Goal: Download file/media

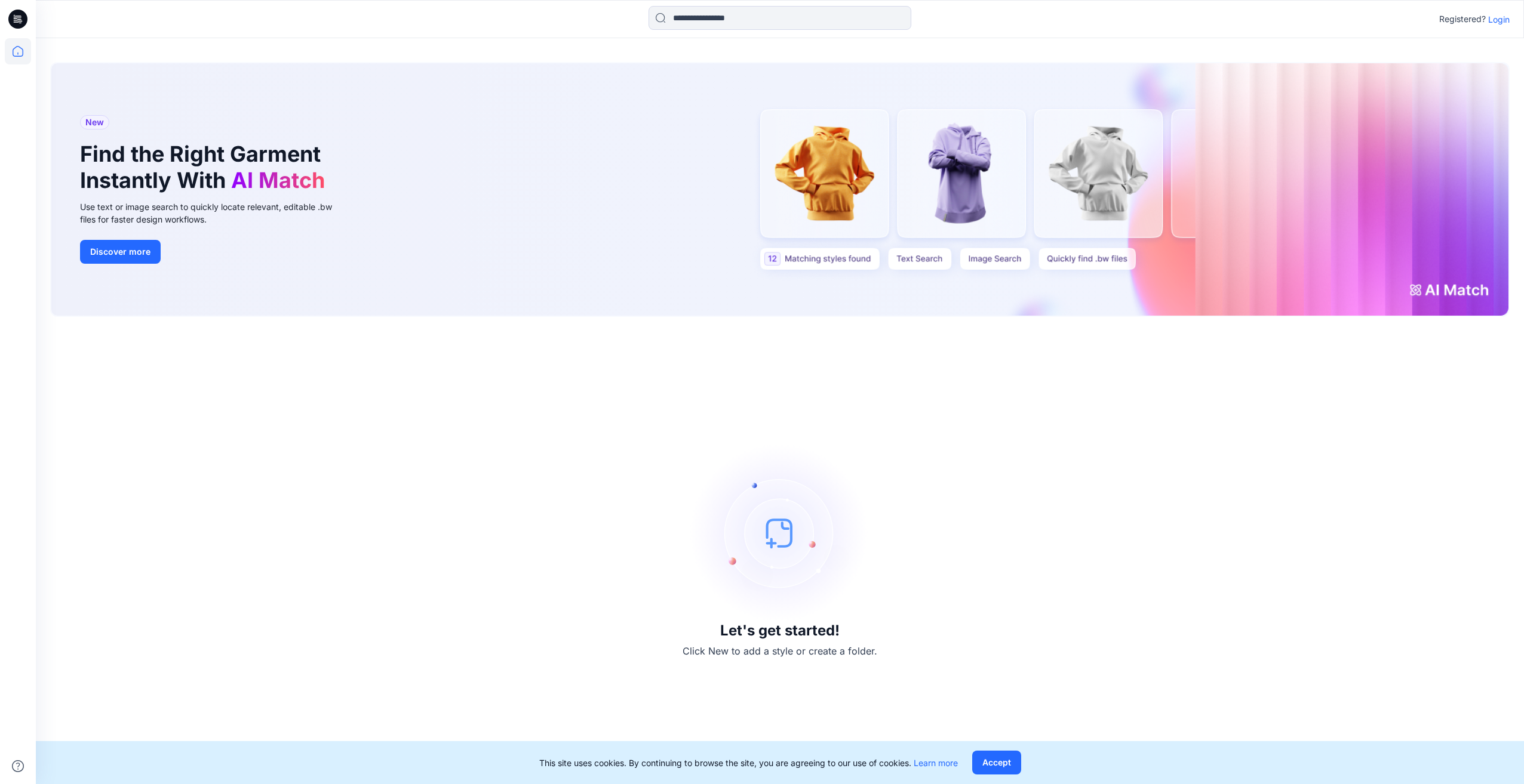
click at [1498, 17] on p "Login" at bounding box center [1498, 19] width 22 height 12
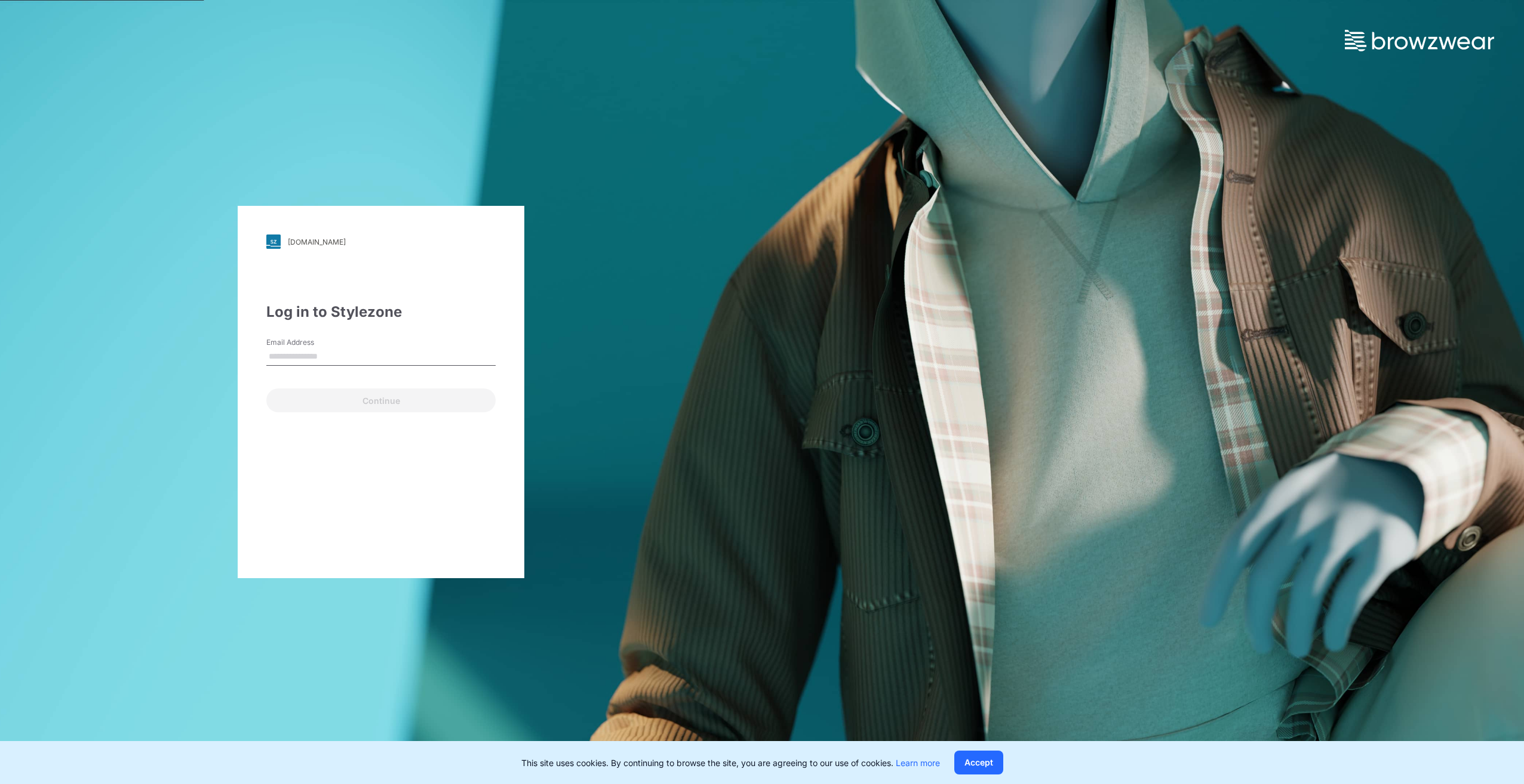
drag, startPoint x: 253, startPoint y: 357, endPoint x: 267, endPoint y: 355, distance: 14.1
click at [253, 357] on div "[DOMAIN_NAME] Loading... Log in to Stylezone Email Address Continue" at bounding box center [381, 392] width 287 height 372
click at [283, 355] on input "Email Address" at bounding box center [381, 357] width 229 height 18
type input "**********"
click at [340, 402] on button "Continue" at bounding box center [381, 401] width 229 height 24
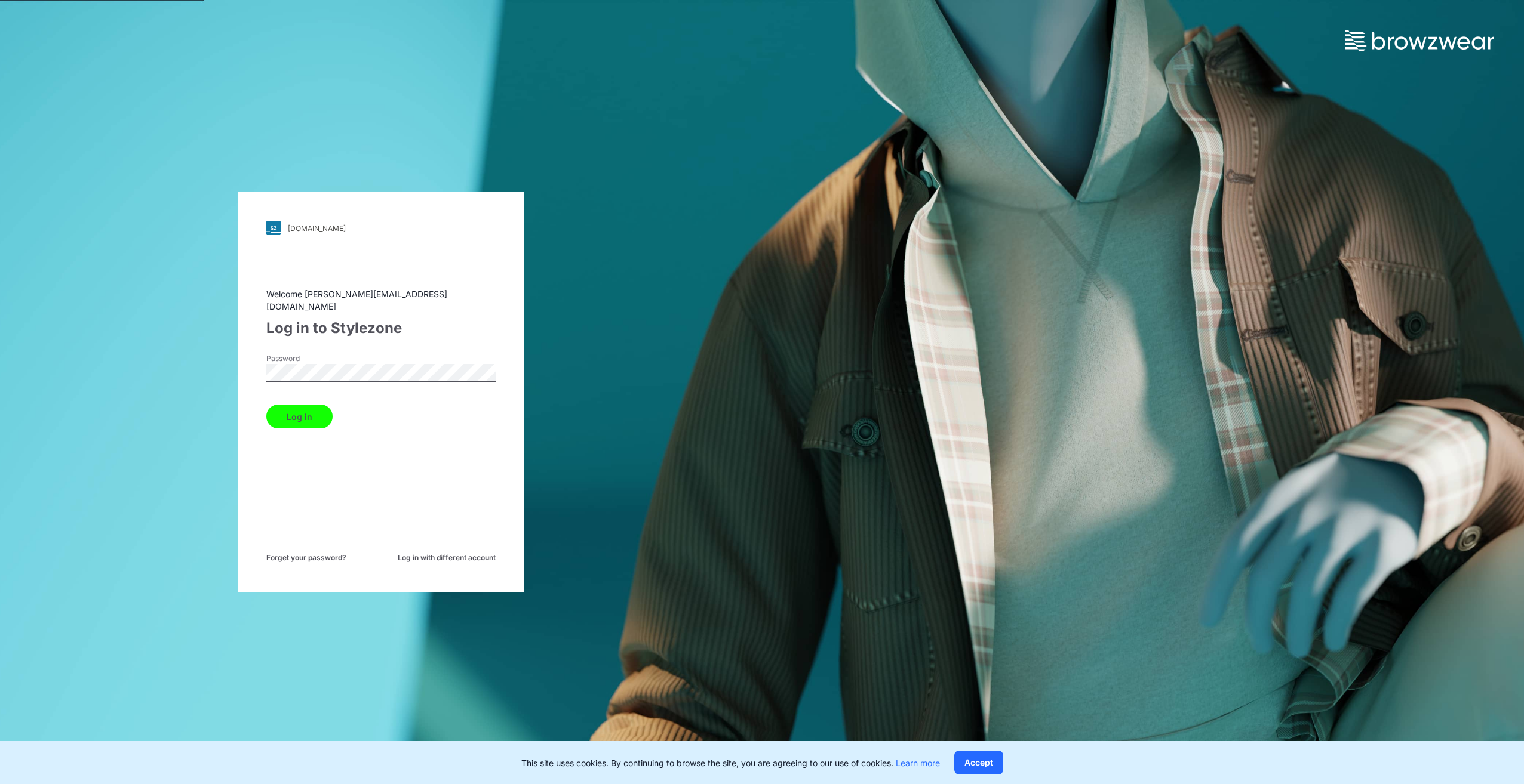
click at [300, 406] on button "Log in" at bounding box center [299, 417] width 66 height 24
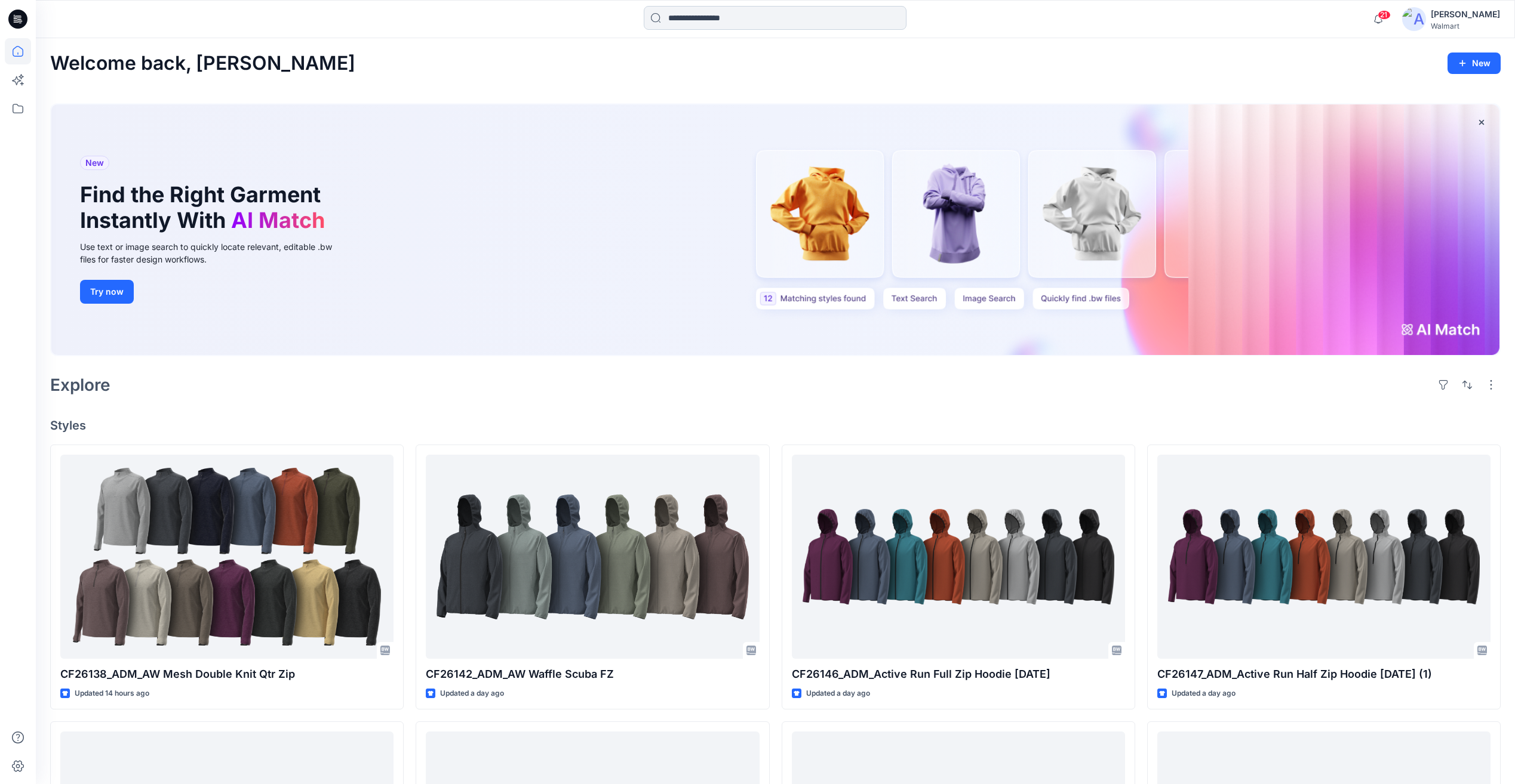
click at [722, 21] on input at bounding box center [775, 18] width 263 height 24
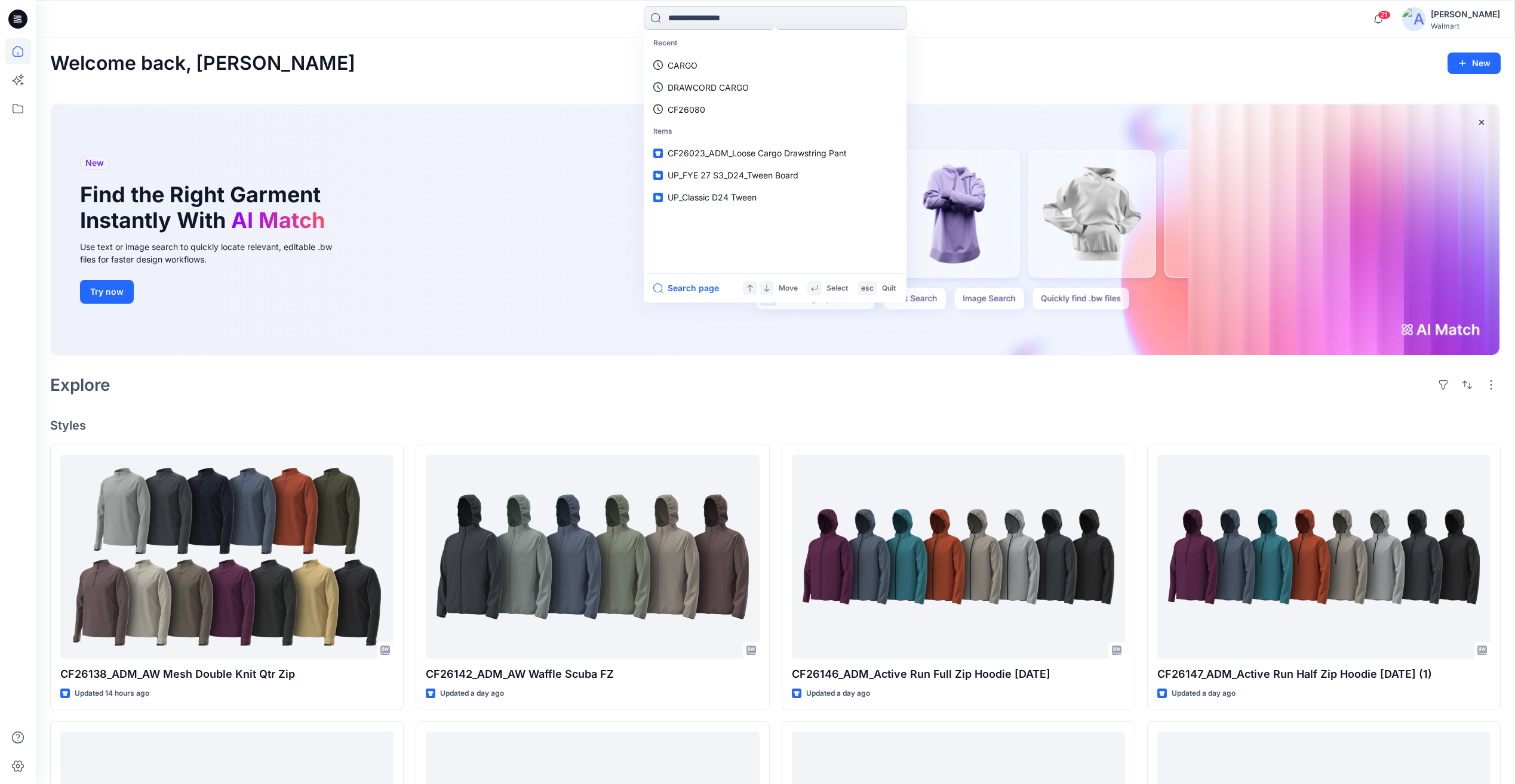
paste input "*******"
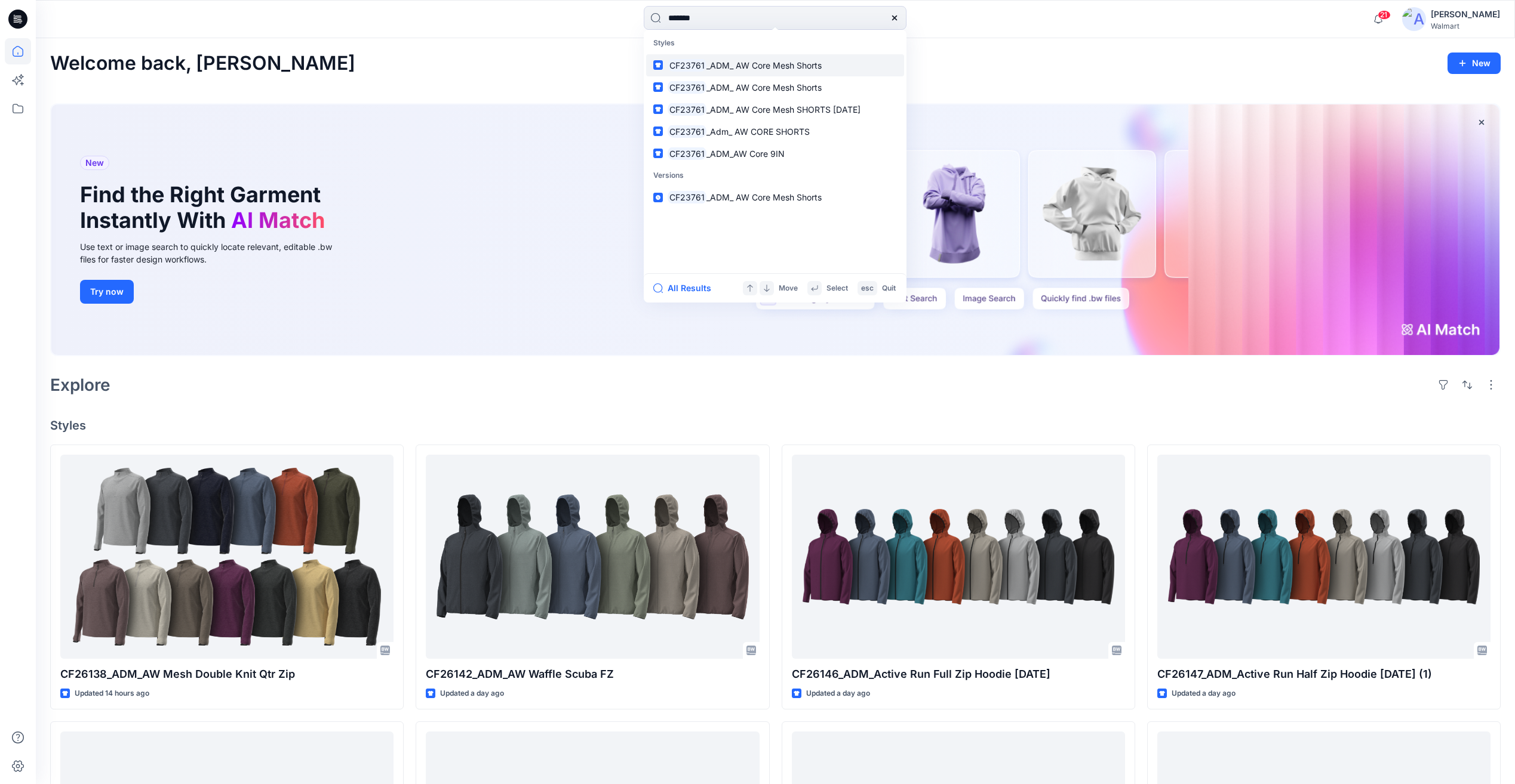
type input "*******"
click at [747, 69] on span "_ADM_ AW Core Mesh Shorts" at bounding box center [764, 65] width 115 height 10
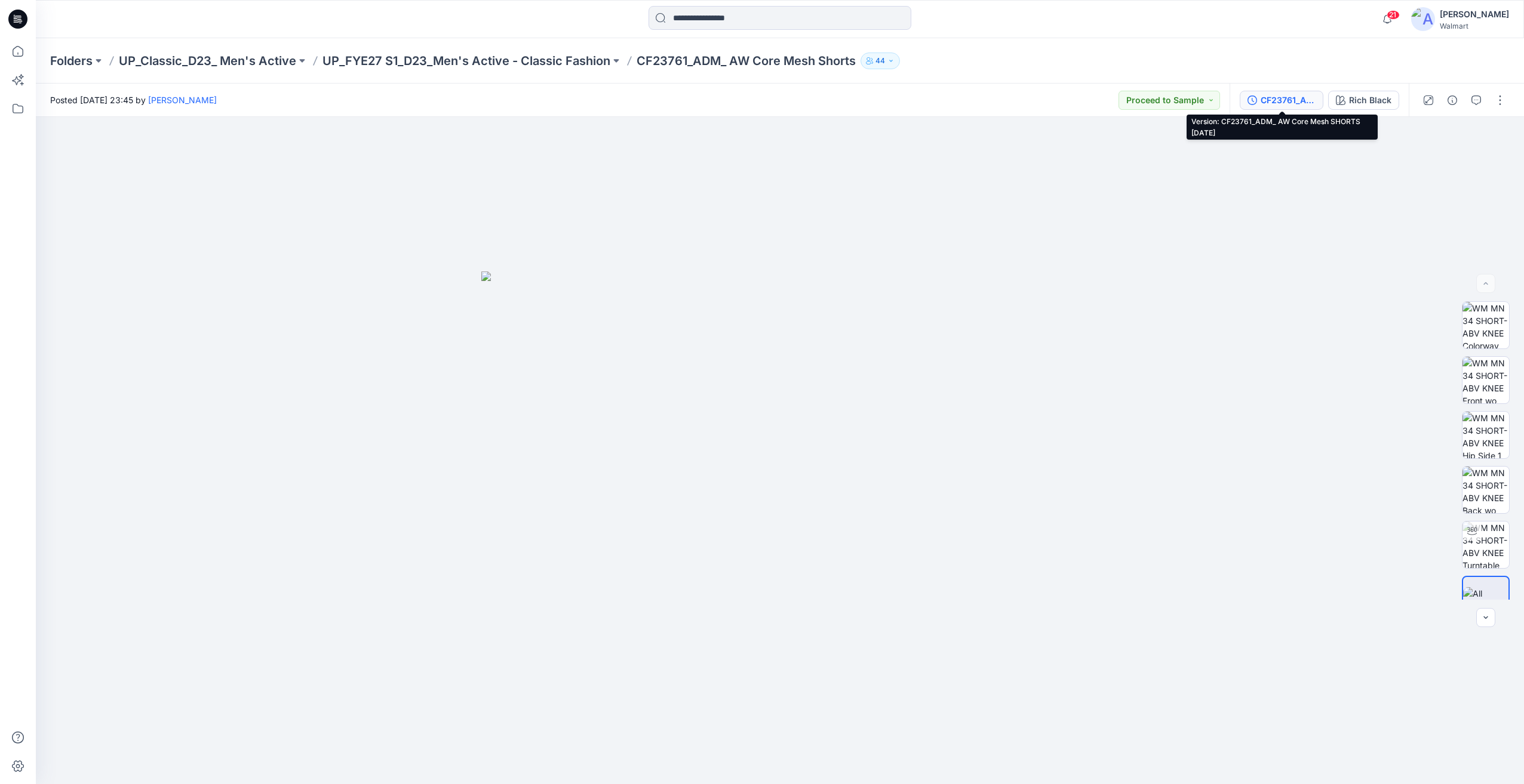
click at [1306, 103] on div "CF23761_ADM_ AW Core Mesh SHORTS 08AUG25" at bounding box center [1288, 100] width 55 height 13
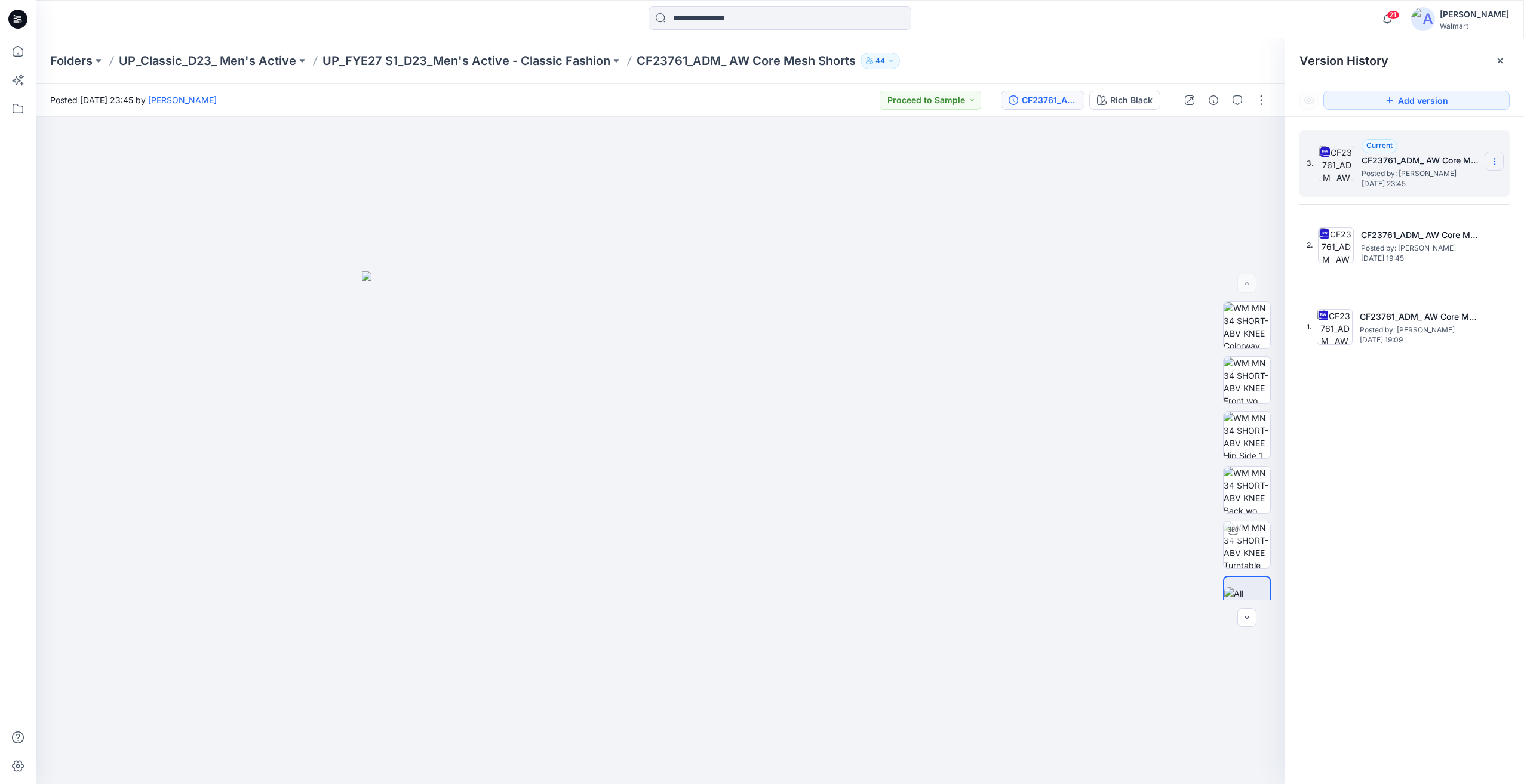
click at [1498, 160] on icon at bounding box center [1495, 162] width 10 height 10
click at [1435, 190] on span "Download Source BW File" at bounding box center [1434, 185] width 100 height 15
click at [770, 17] on input at bounding box center [780, 18] width 263 height 24
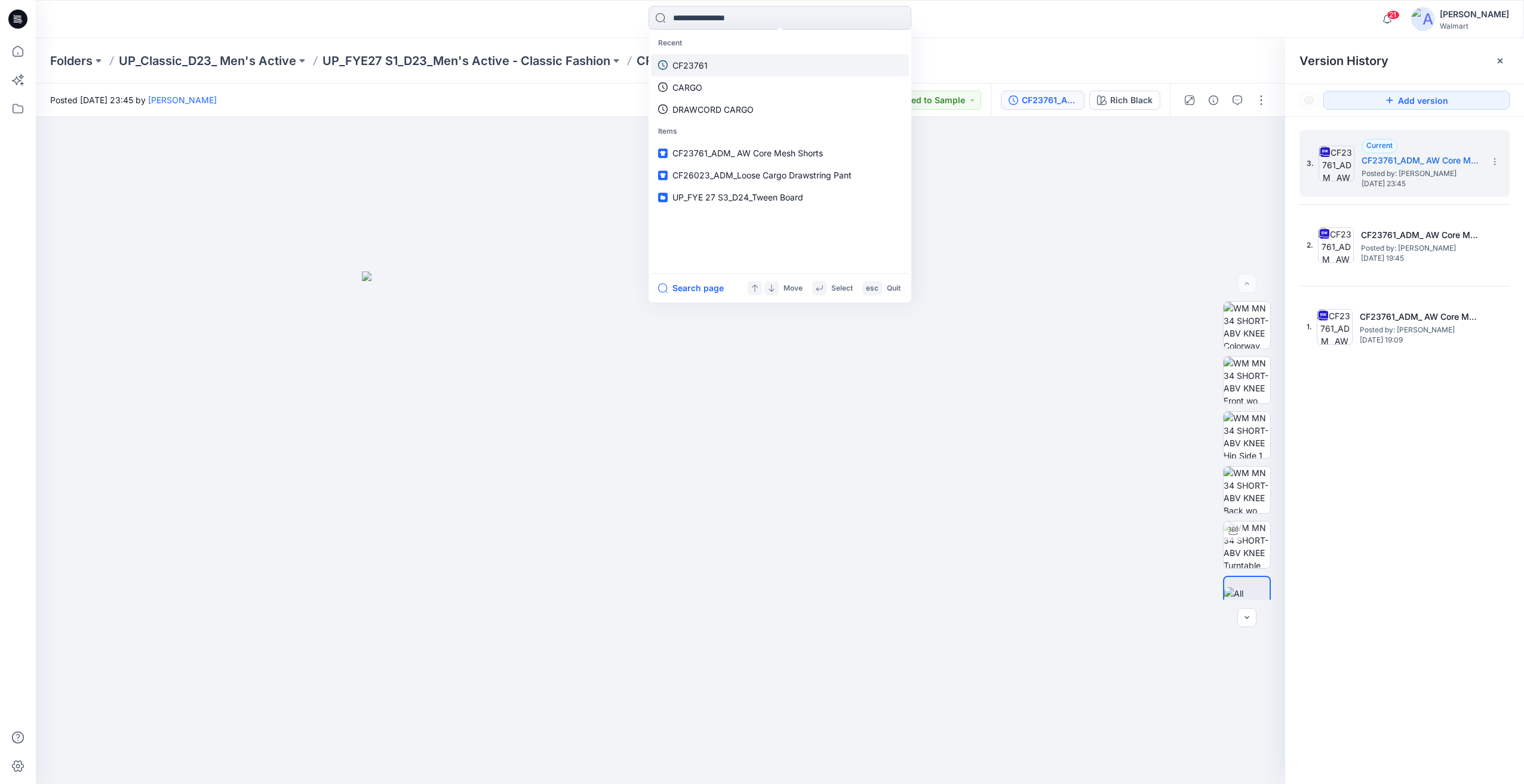
click at [722, 66] on link "CF23761" at bounding box center [779, 65] width 258 height 22
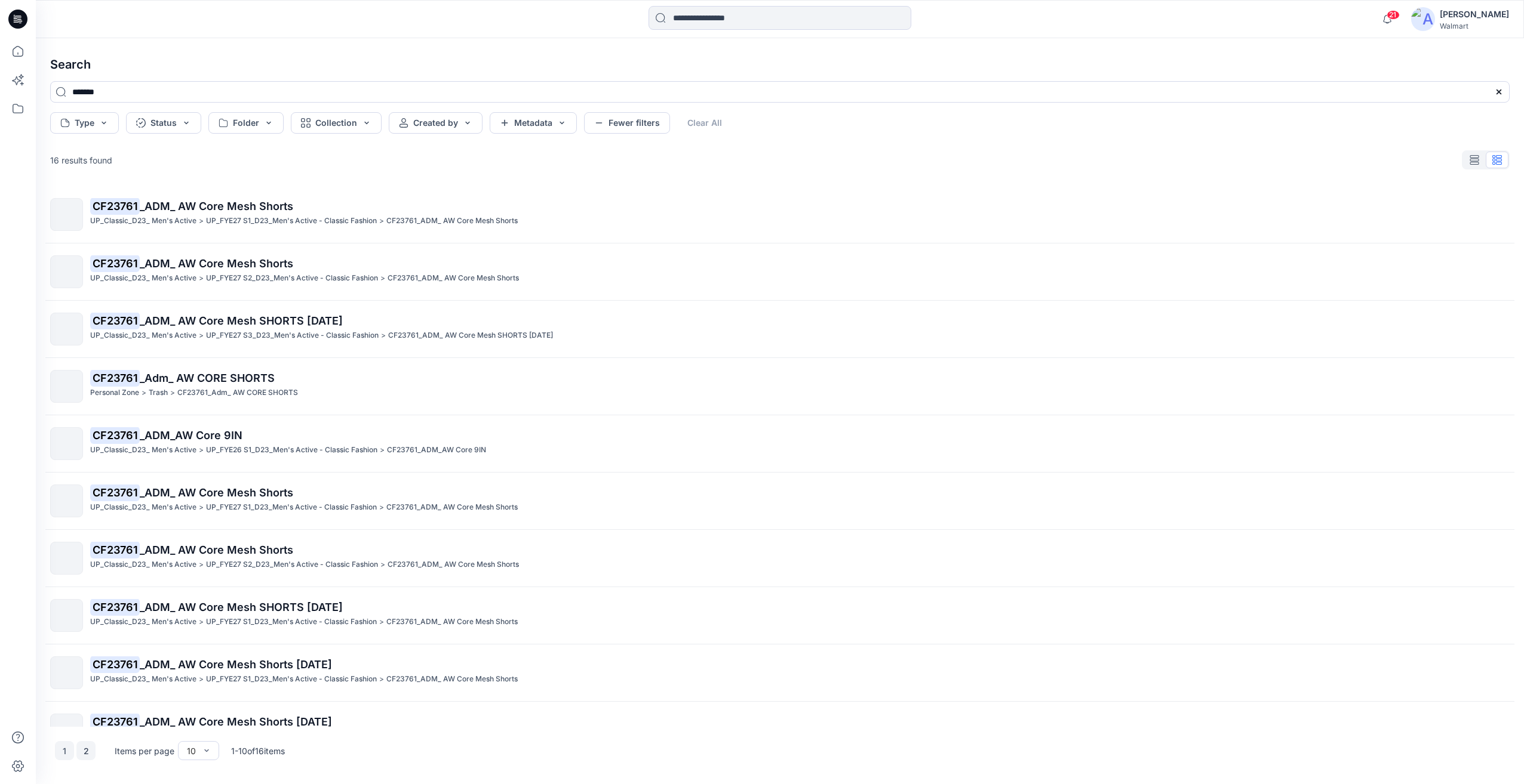
click at [83, 747] on button "2" at bounding box center [86, 751] width 19 height 19
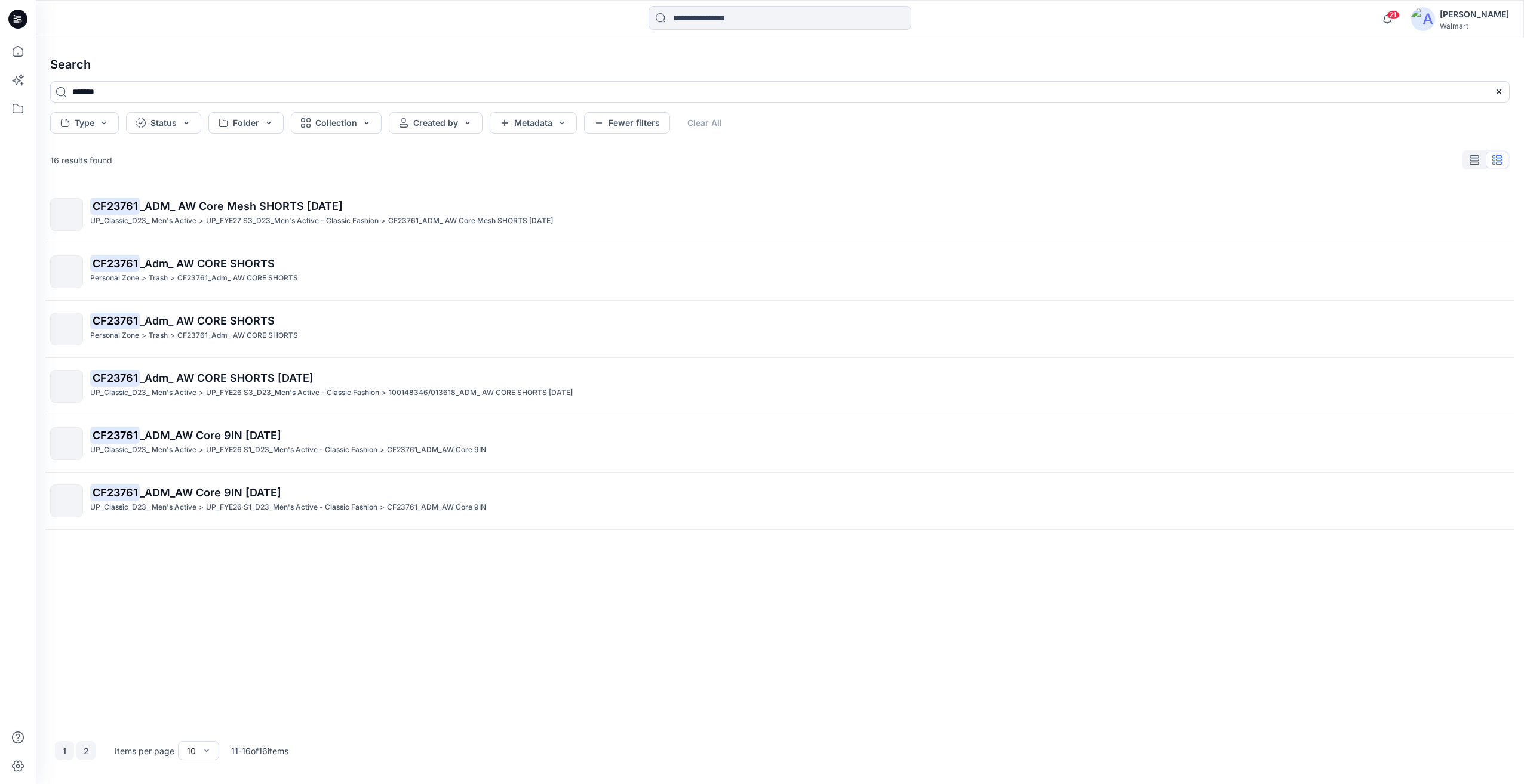
click at [60, 745] on button "1" at bounding box center [65, 751] width 19 height 19
